Goal: Transaction & Acquisition: Obtain resource

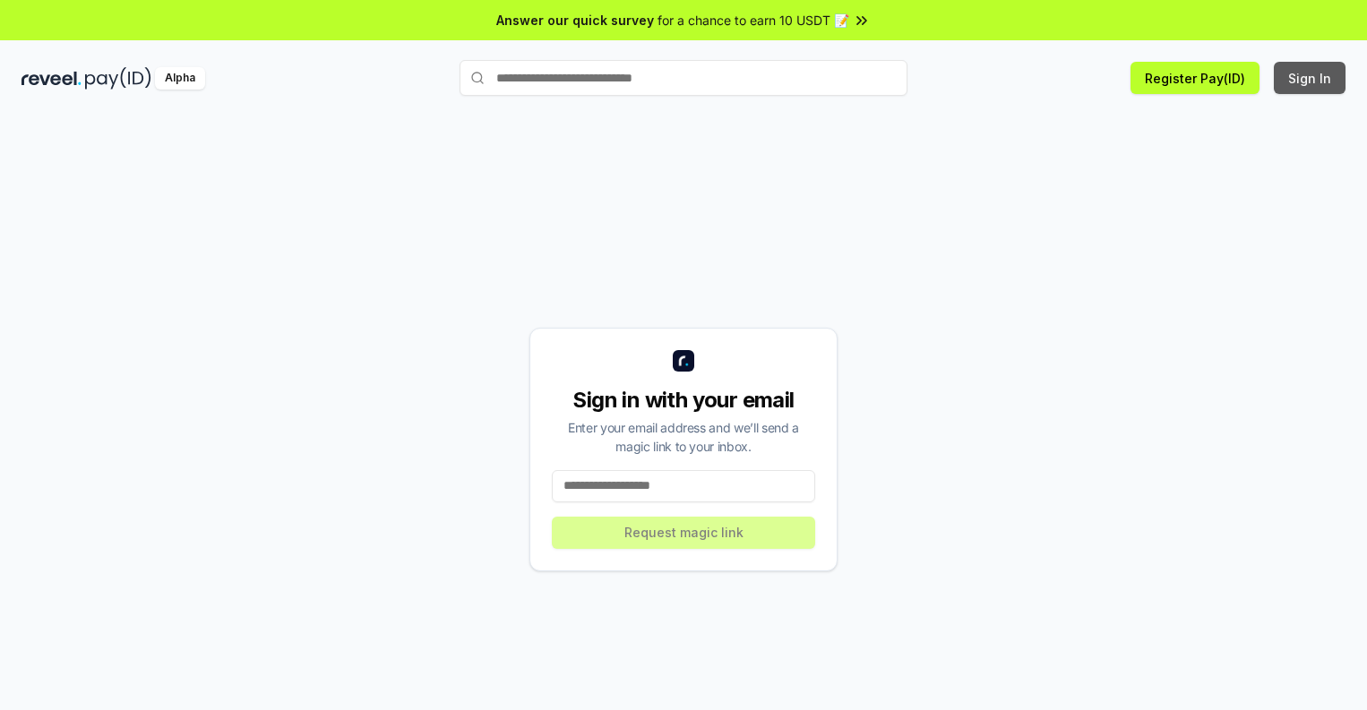
click at [1311, 78] on button "Sign In" at bounding box center [1310, 78] width 72 height 32
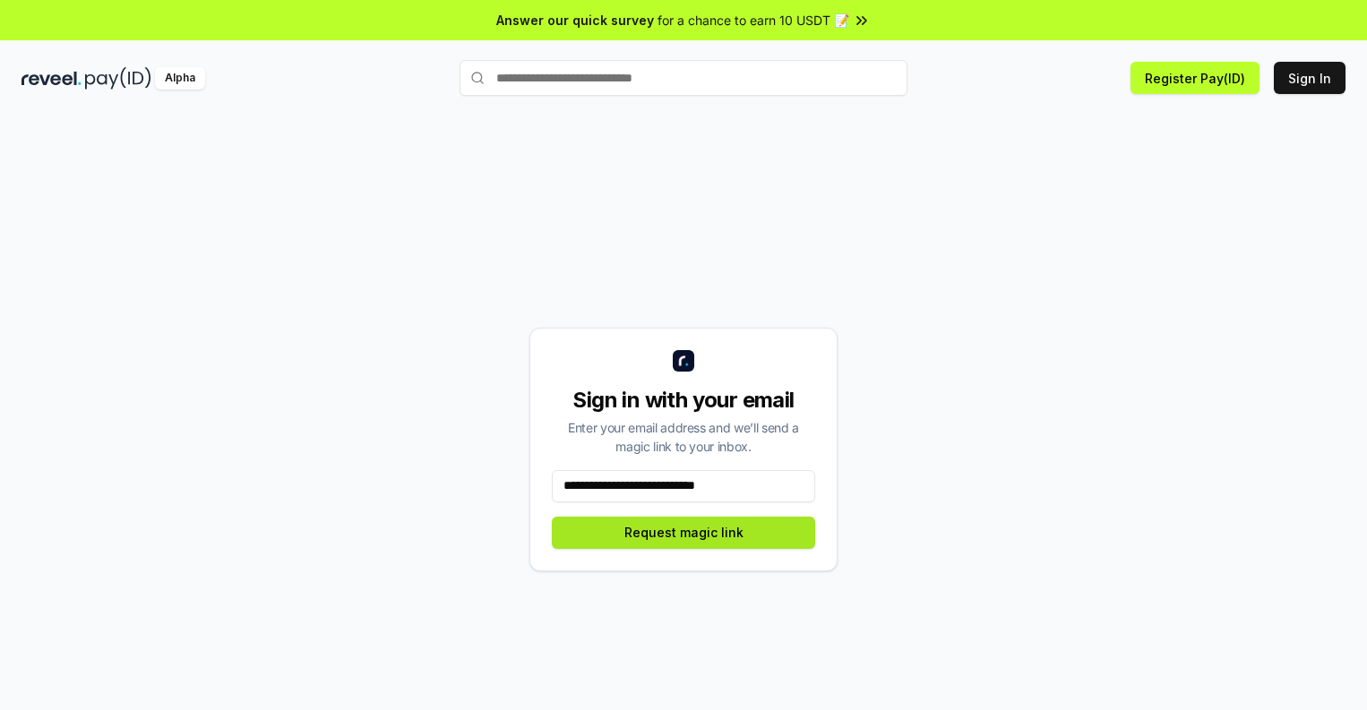
type input "**********"
click at [683, 532] on button "Request magic link" at bounding box center [683, 533] width 263 height 32
